Goal: Complete application form

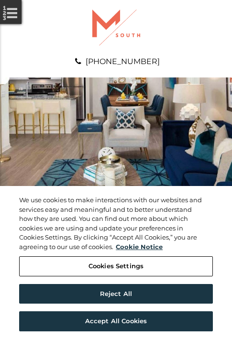
scroll to position [489, 0]
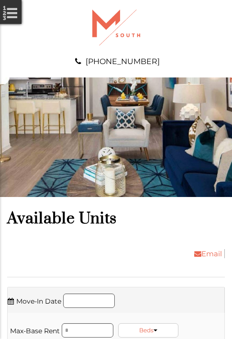
scroll to position [652, 0]
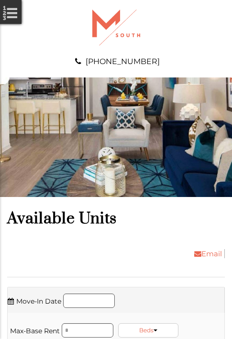
scroll to position [876, 0]
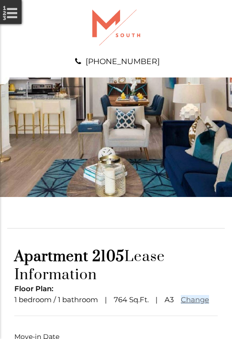
scroll to position [71, 0]
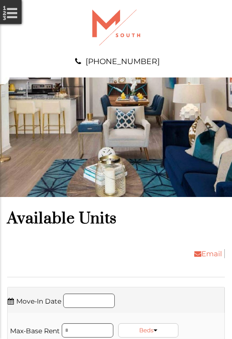
scroll to position [1753, 0]
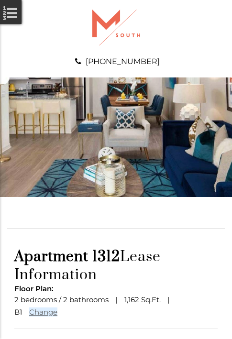
scroll to position [83, 0]
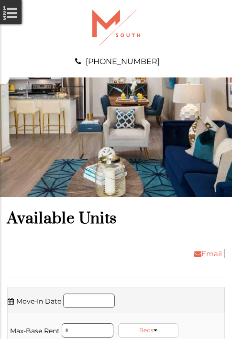
scroll to position [2792, 0]
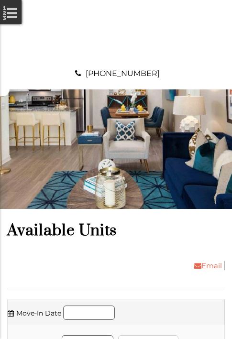
scroll to position [3016, 0]
